Goal: Task Accomplishment & Management: Use online tool/utility

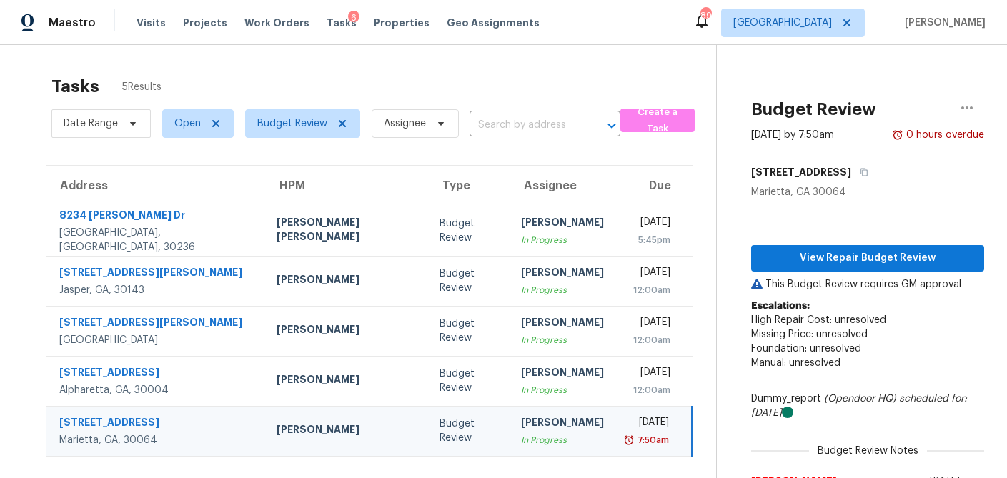
scroll to position [89, 0]
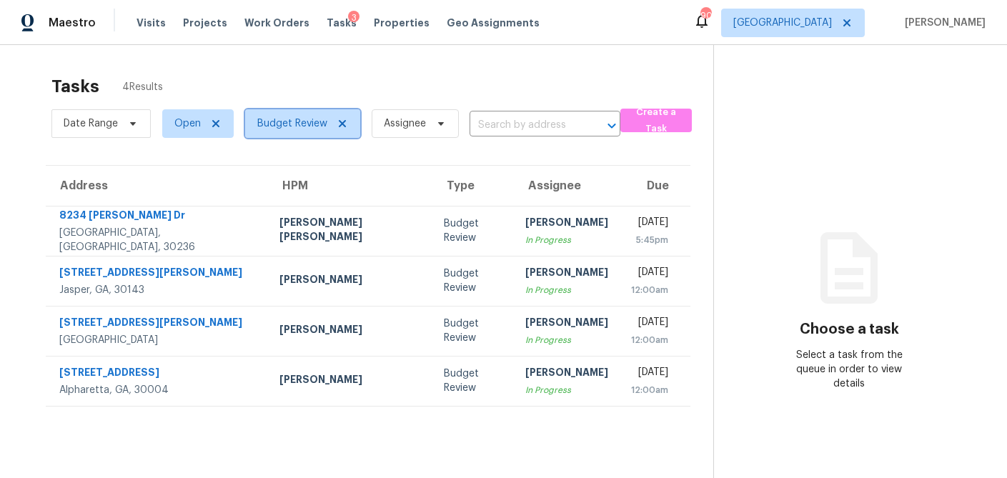
click at [340, 121] on icon at bounding box center [342, 123] width 11 height 11
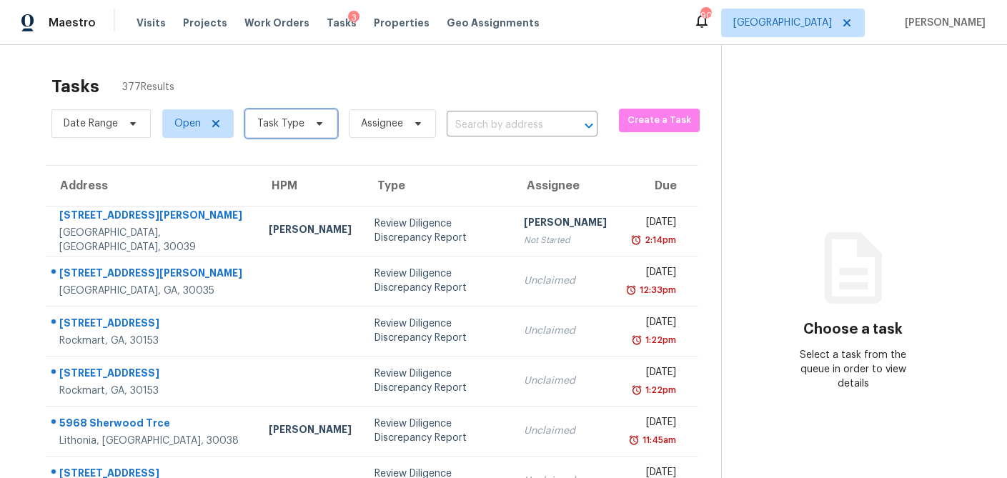
click at [317, 122] on icon at bounding box center [319, 123] width 11 height 11
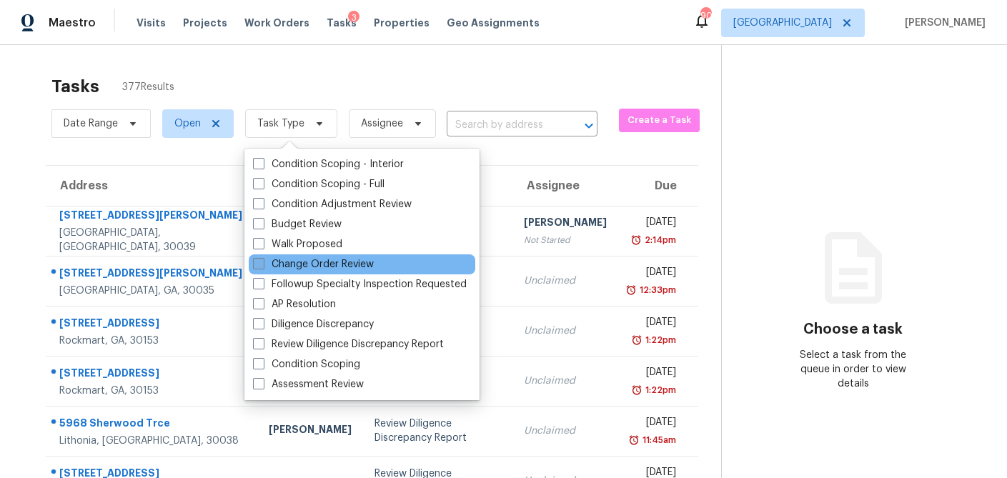
click at [262, 261] on span at bounding box center [258, 263] width 11 height 11
click at [262, 261] on input "Change Order Review" at bounding box center [257, 261] width 9 height 9
checkbox input "true"
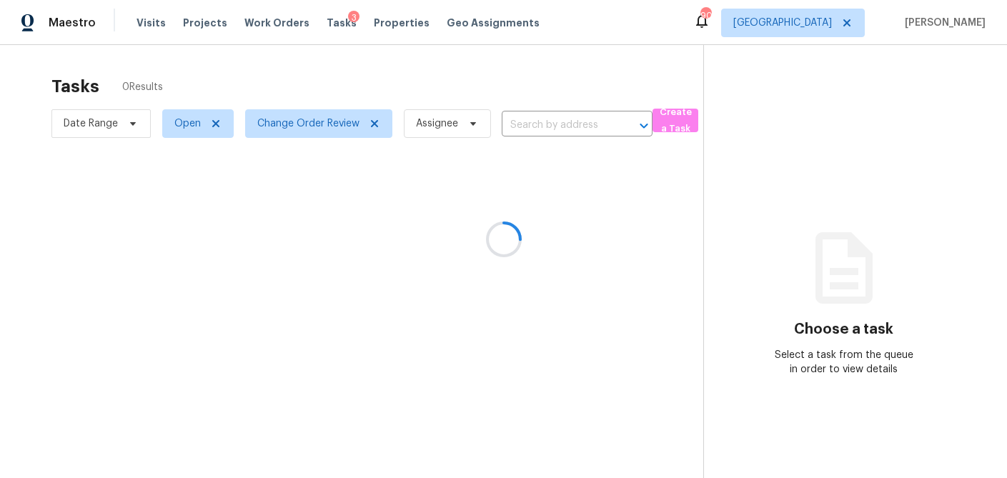
click at [328, 69] on div at bounding box center [503, 239] width 1007 height 478
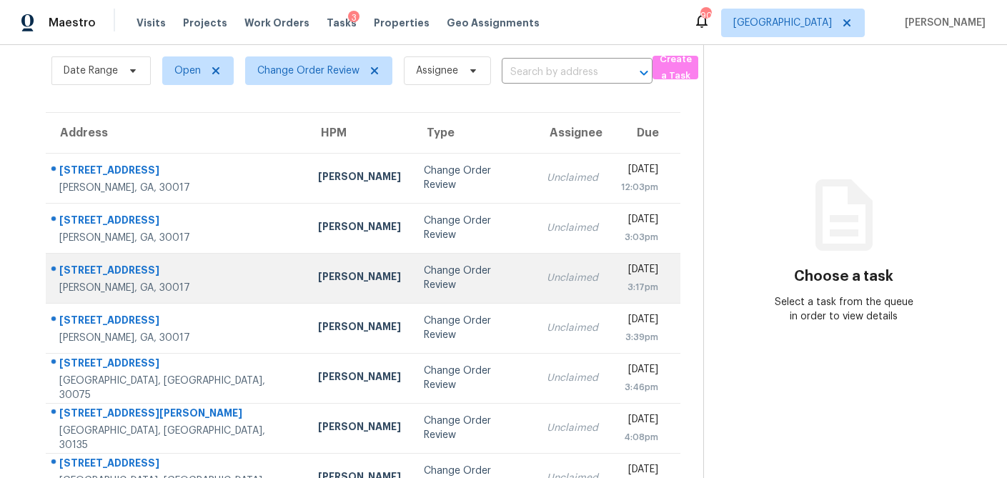
scroll to position [40, 0]
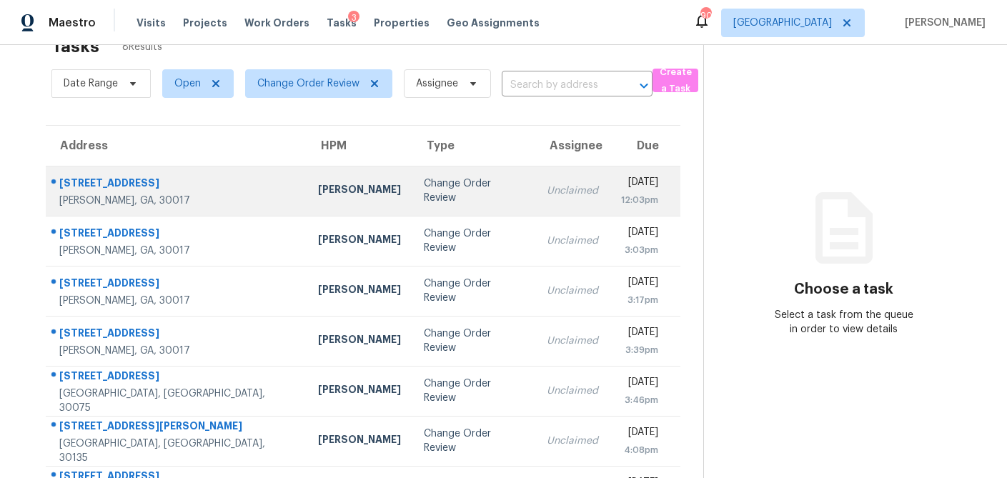
click at [424, 192] on div "Change Order Review" at bounding box center [474, 191] width 100 height 29
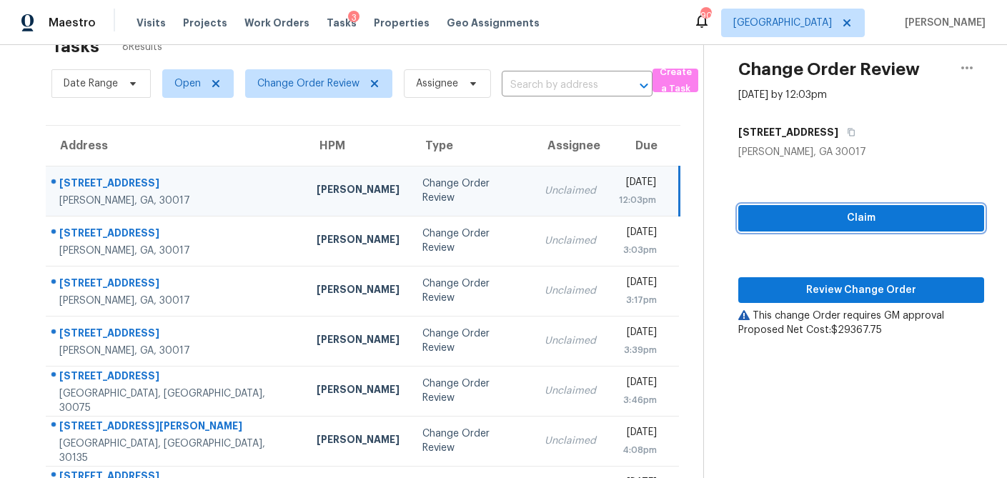
click at [832, 220] on span "Claim" at bounding box center [861, 218] width 223 height 18
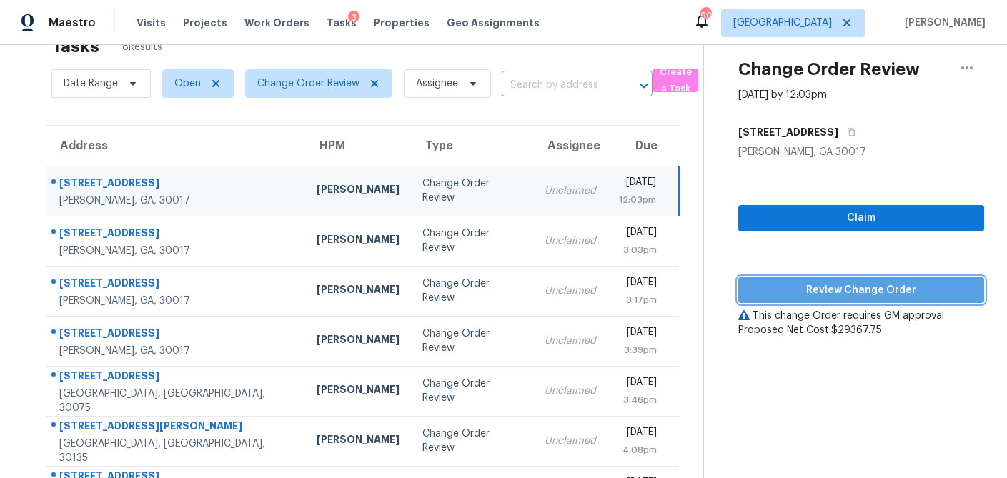
click at [830, 285] on span "Review Change Order" at bounding box center [861, 291] width 223 height 18
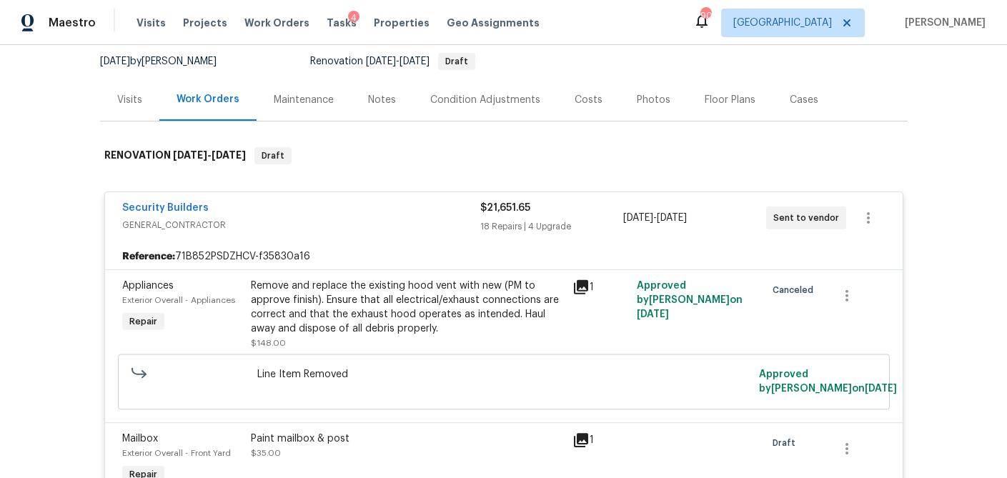
scroll to position [152, 0]
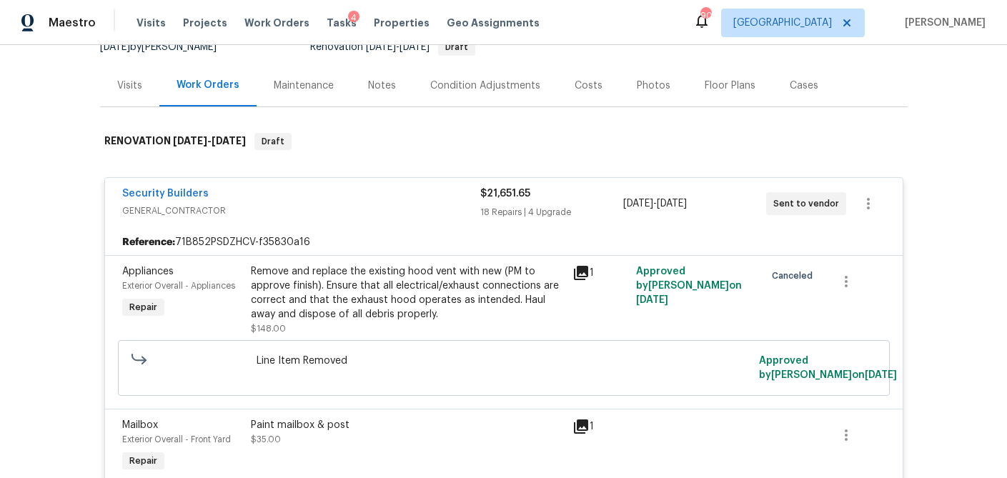
click at [128, 92] on div "Visits" at bounding box center [129, 85] width 59 height 42
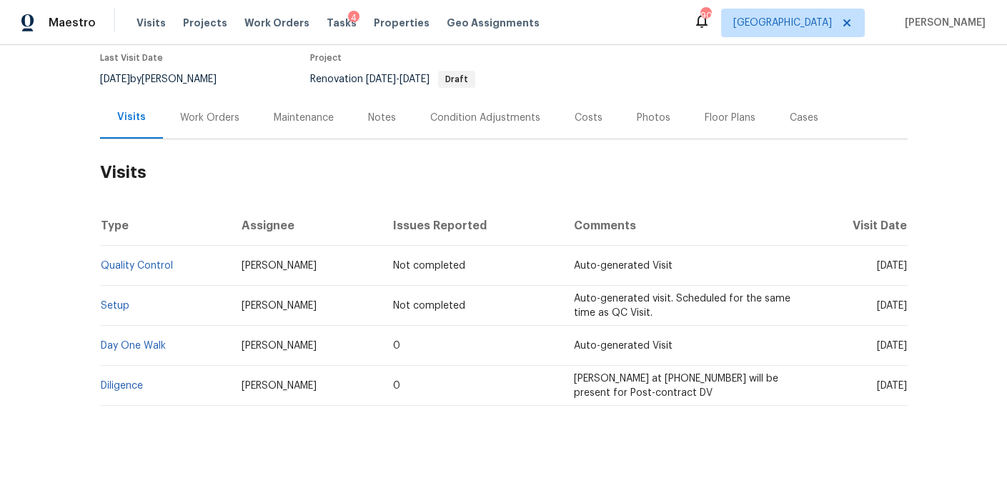
scroll to position [119, 0]
click at [593, 118] on div "Costs" at bounding box center [589, 119] width 28 height 14
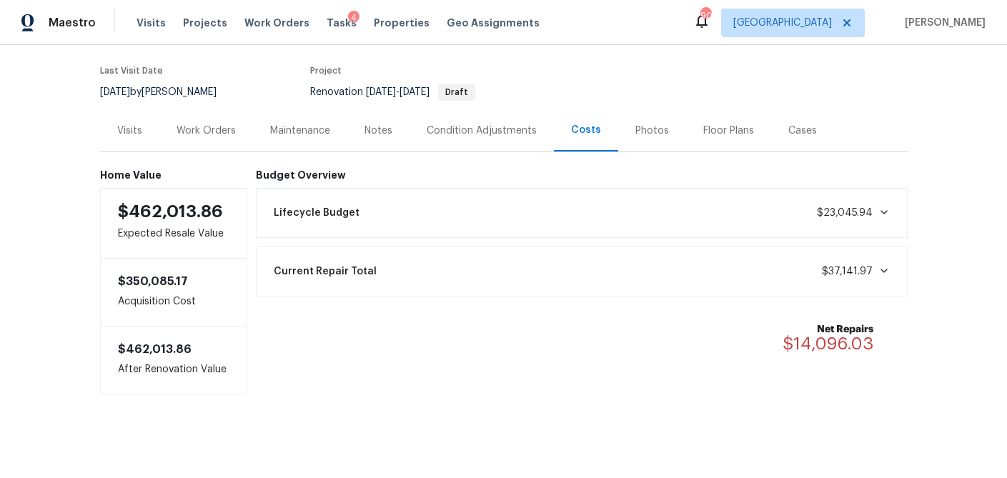
scroll to position [110, 0]
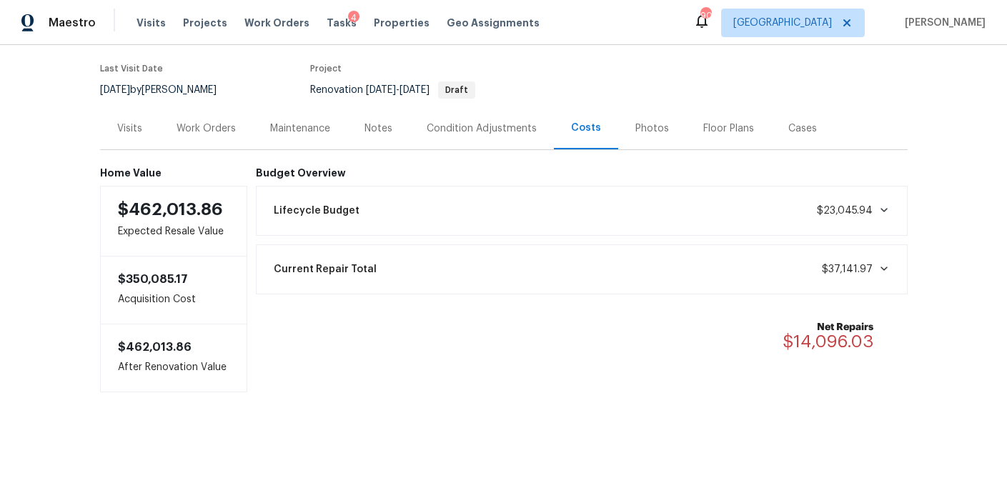
click at [120, 129] on div "Visits" at bounding box center [129, 129] width 25 height 14
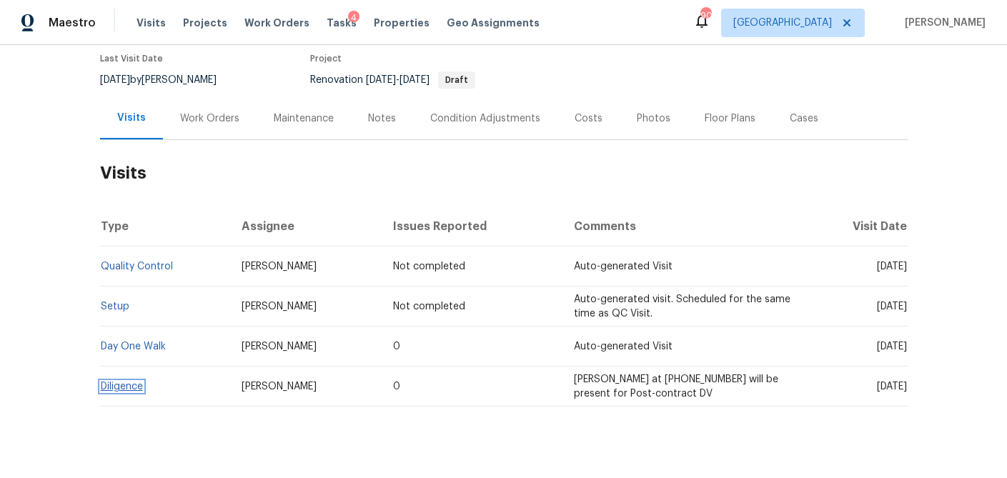
click at [127, 389] on link "Diligence" at bounding box center [122, 387] width 42 height 10
